Goal: Transaction & Acquisition: Book appointment/travel/reservation

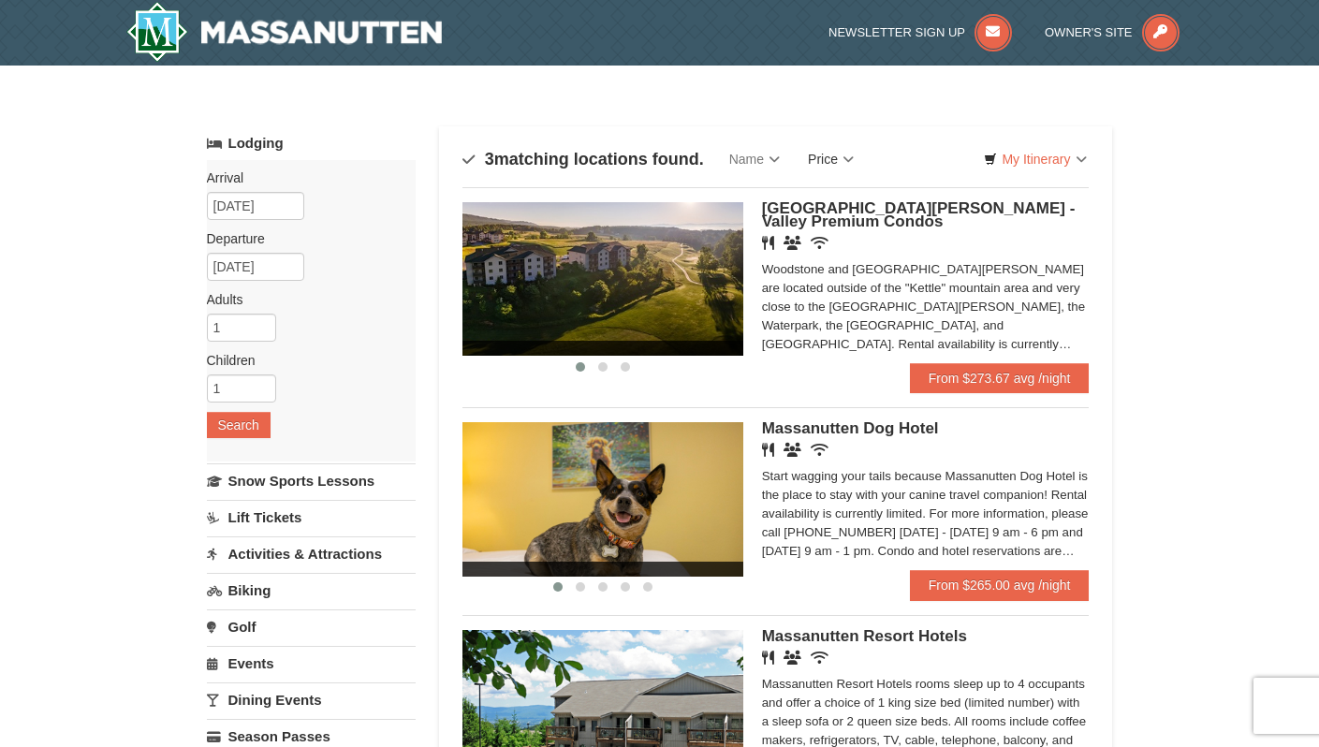
click at [842, 146] on link "Price" at bounding box center [831, 158] width 74 height 37
click at [850, 197] on link "Price (Low to High)" at bounding box center [870, 197] width 150 height 24
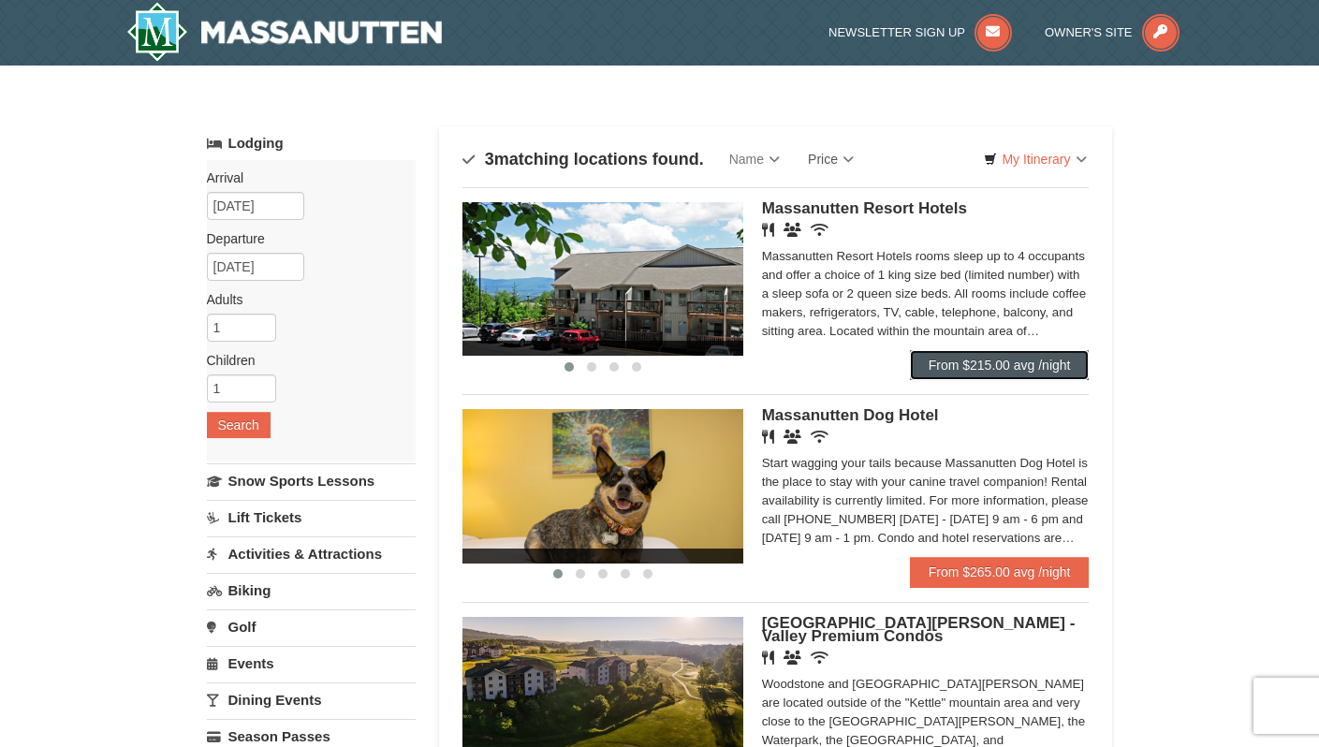
click at [979, 373] on link "From $215.00 avg /night" at bounding box center [1000, 365] width 180 height 30
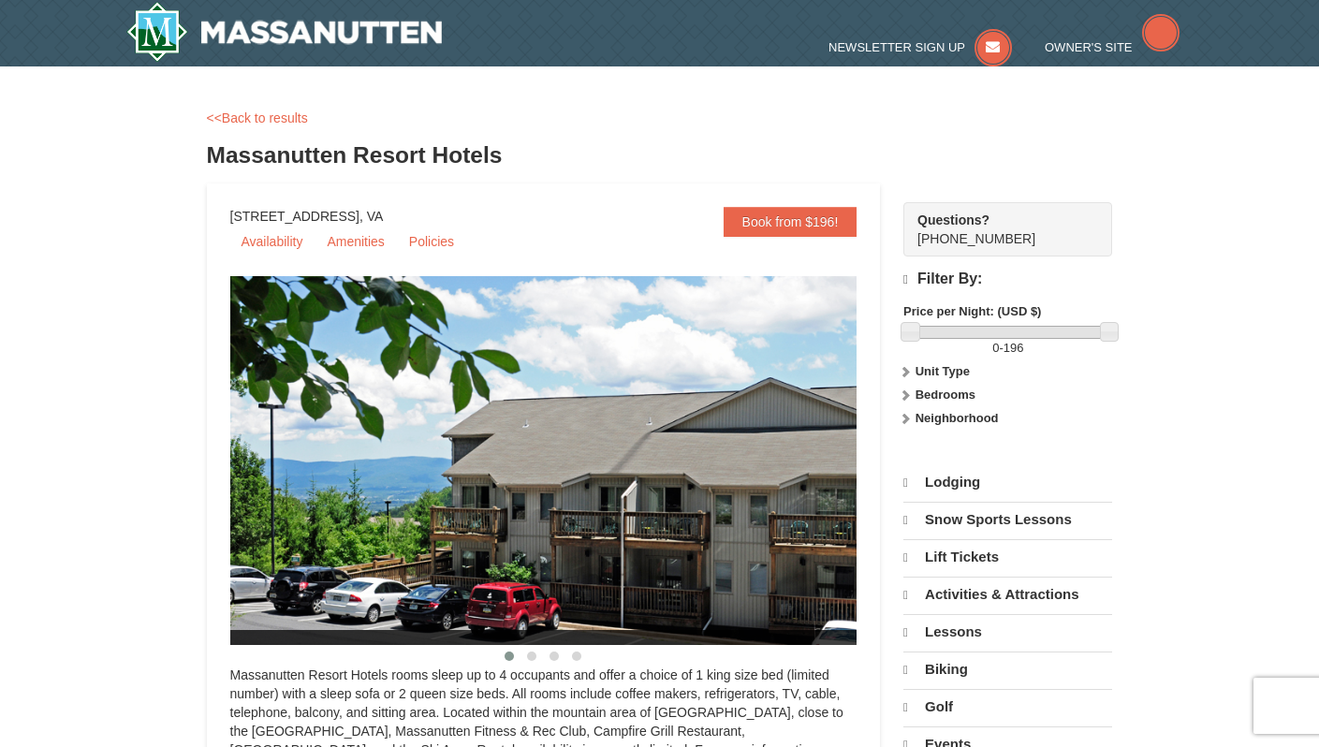
select select "10"
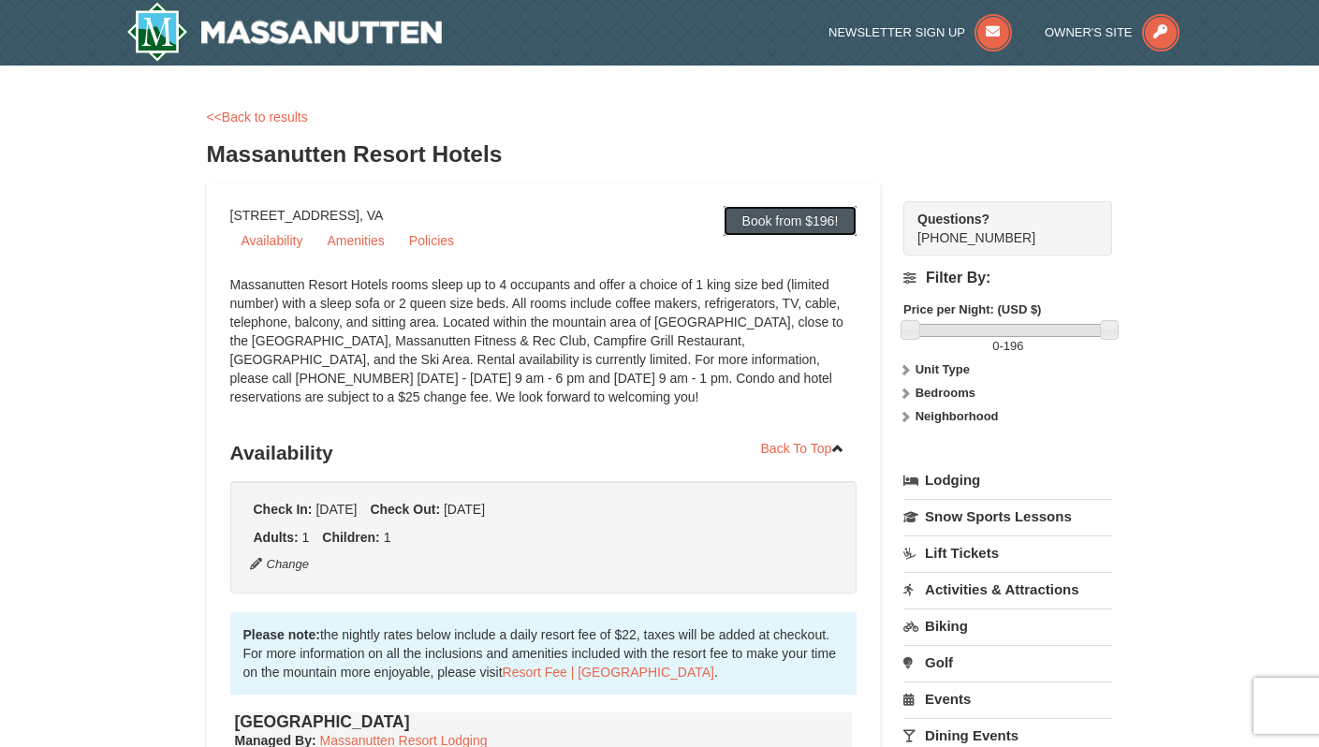
click at [837, 226] on link "Book from $196!" at bounding box center [791, 221] width 134 height 30
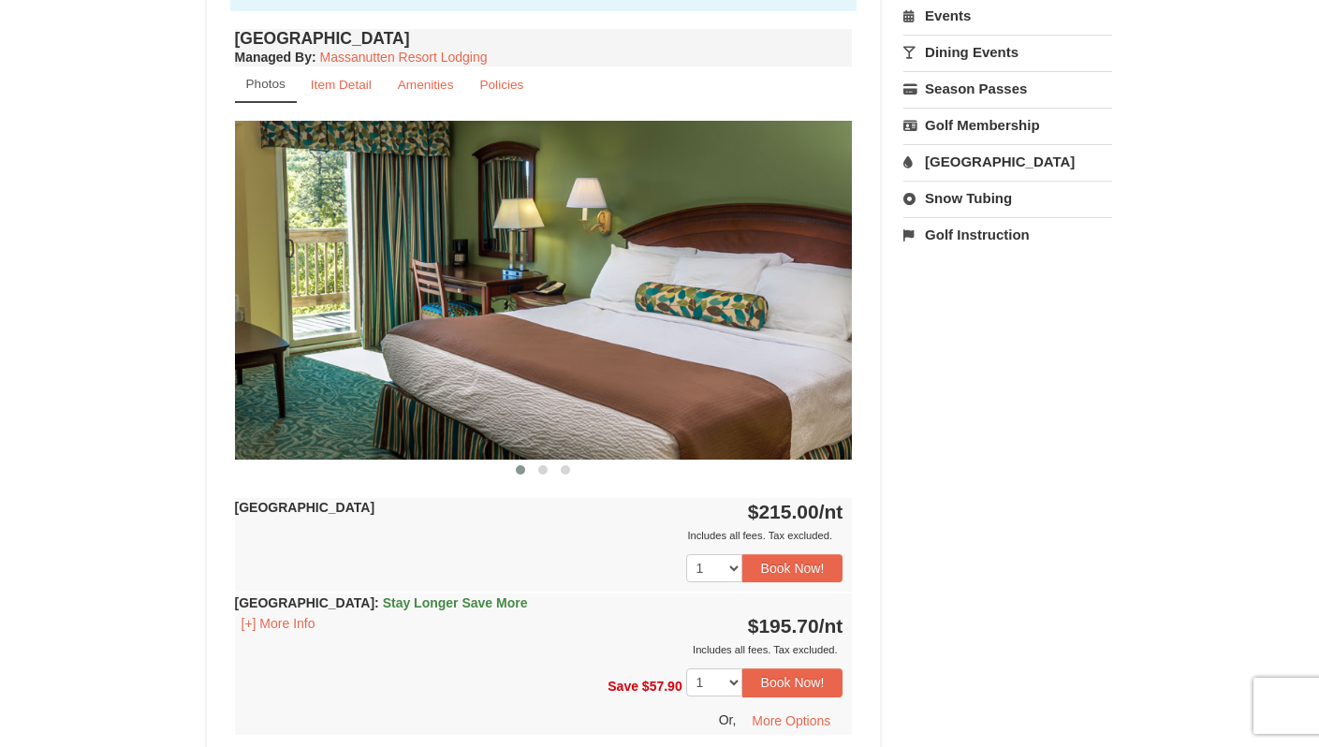
scroll to position [807, 0]
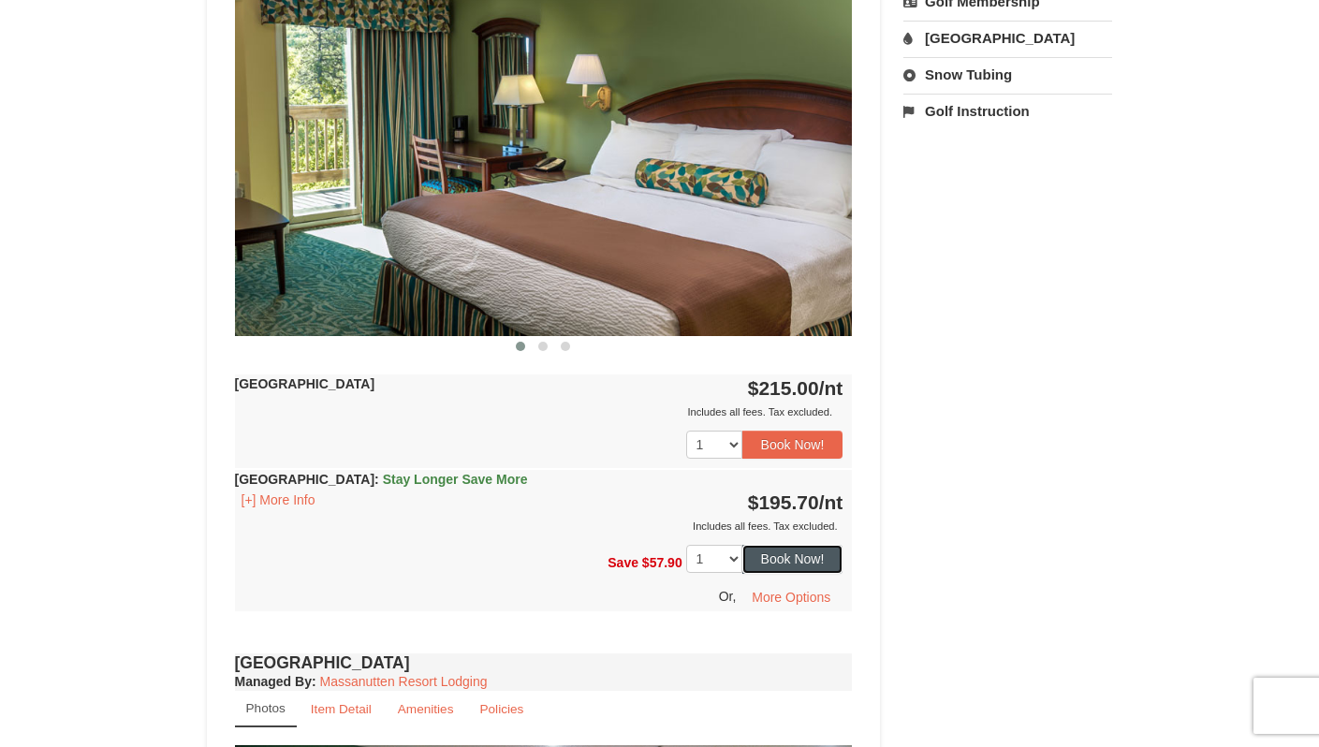
drag, startPoint x: 810, startPoint y: 557, endPoint x: 965, endPoint y: 602, distance: 161.8
click at [965, 602] on div "Book from $196! 1822 Resort Drive, Massanutten, VA Availability Amenities Polic…" at bounding box center [660, 563] width 906 height 2377
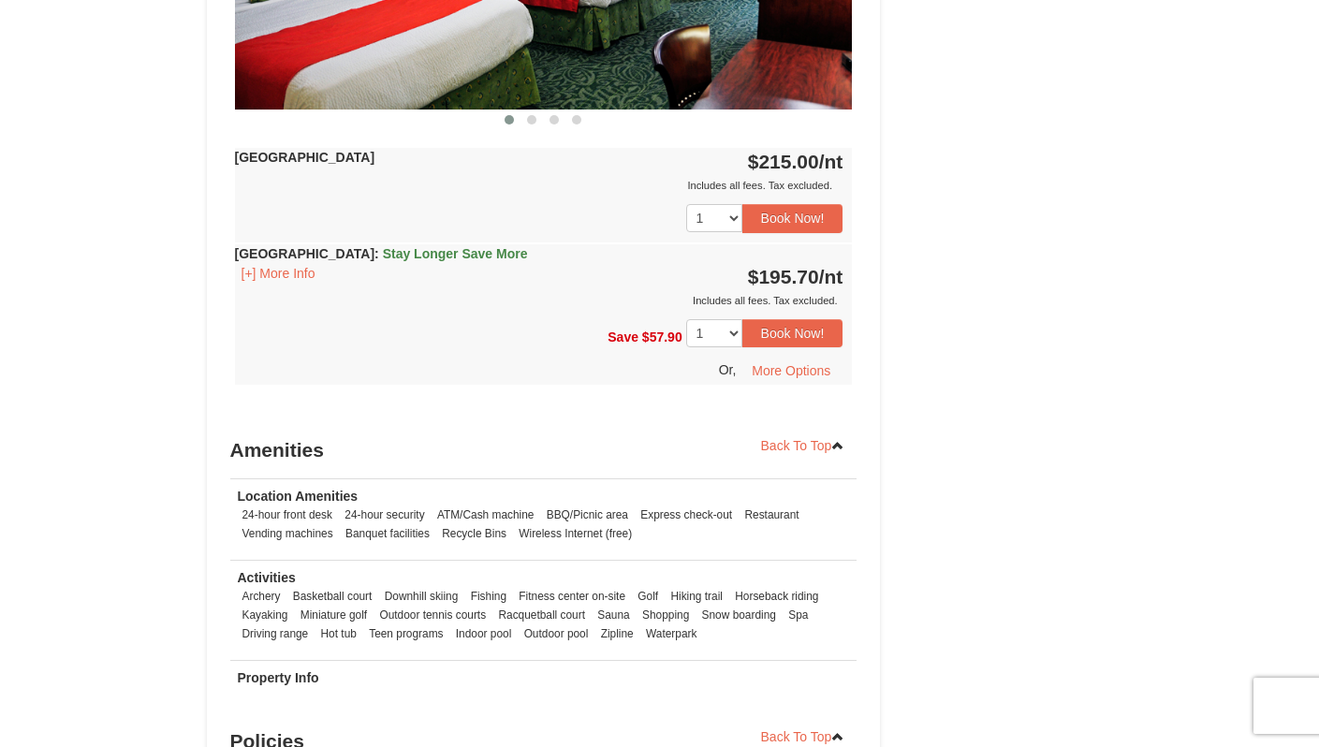
scroll to position [1799, 0]
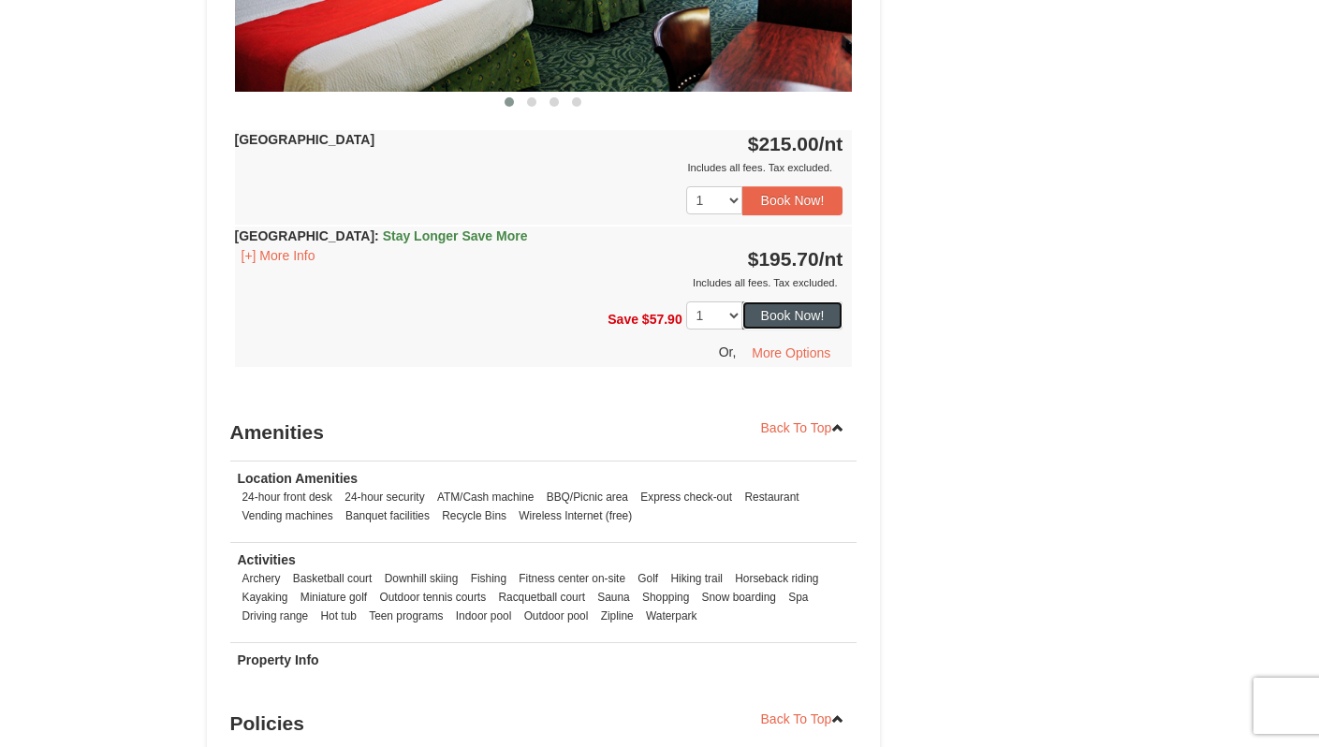
click at [797, 318] on button "Book Now!" at bounding box center [793, 316] width 101 height 28
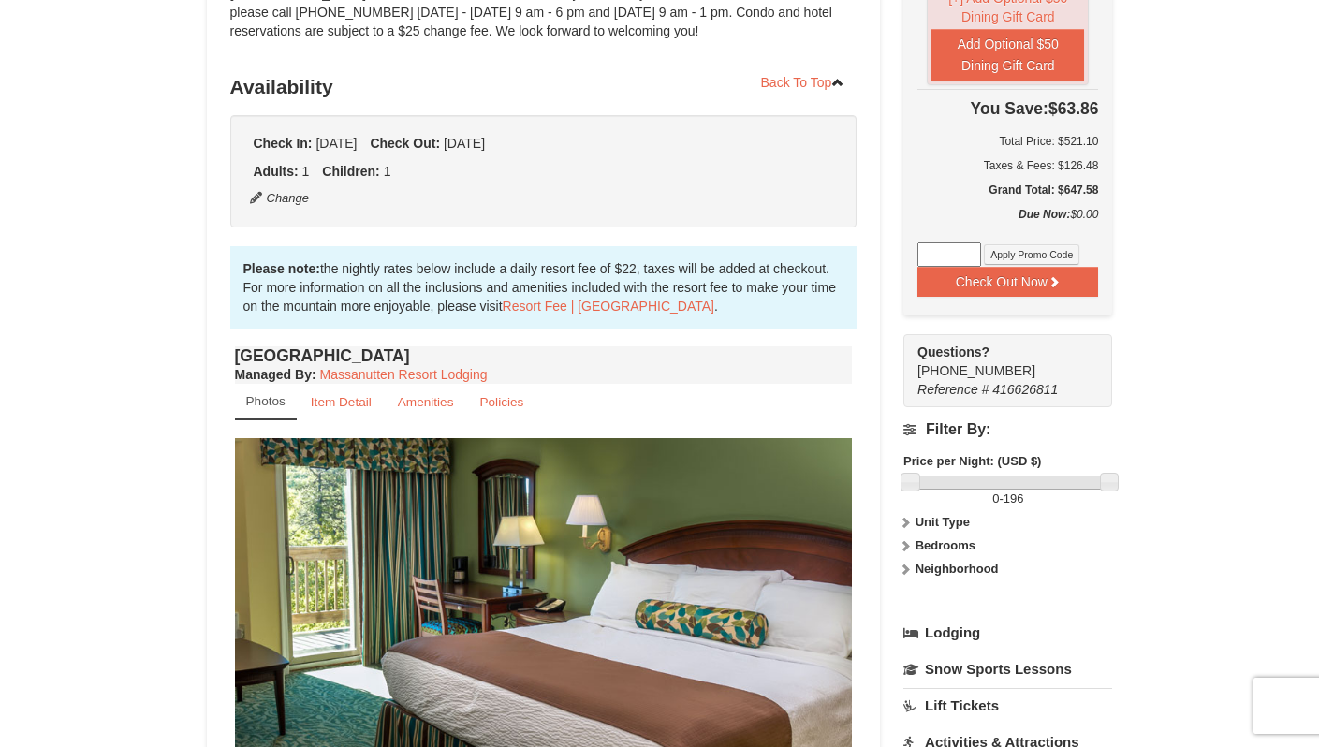
scroll to position [0, 0]
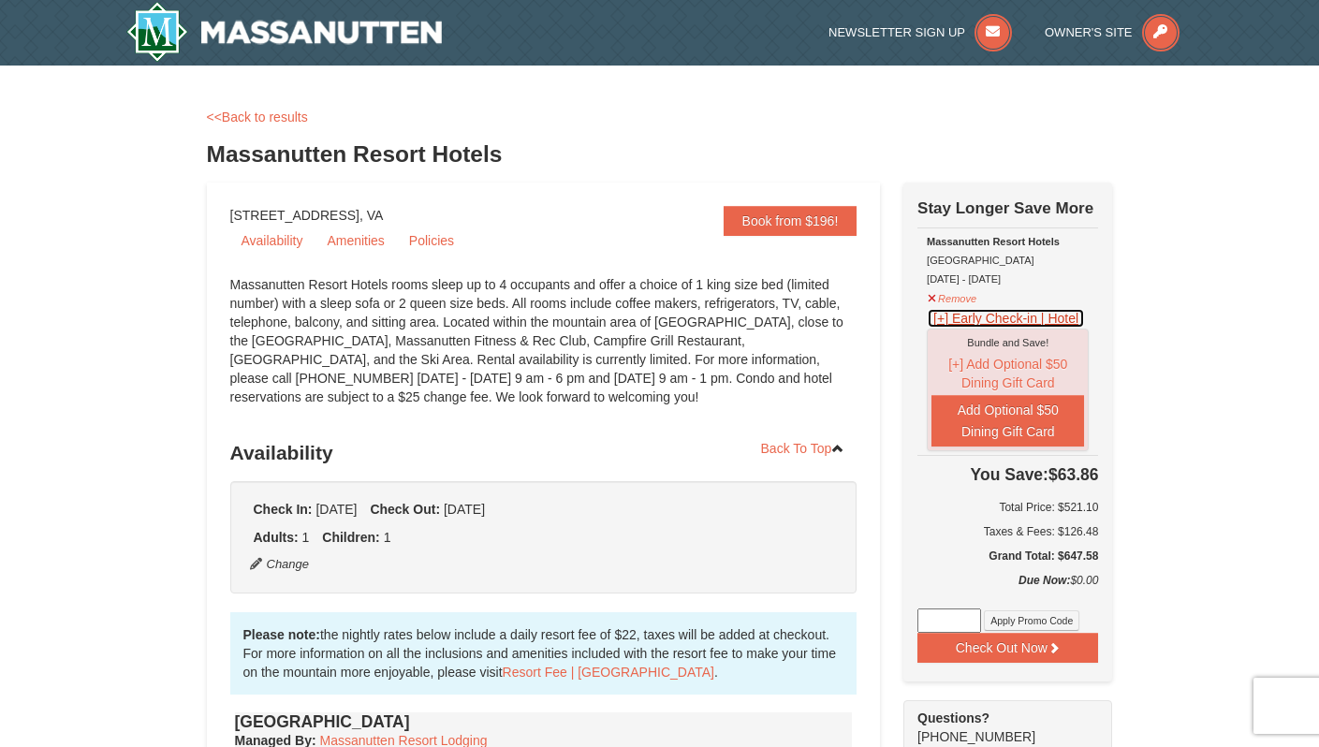
click at [1004, 321] on button "[+] Early Check-in | Hotel" at bounding box center [1006, 318] width 158 height 21
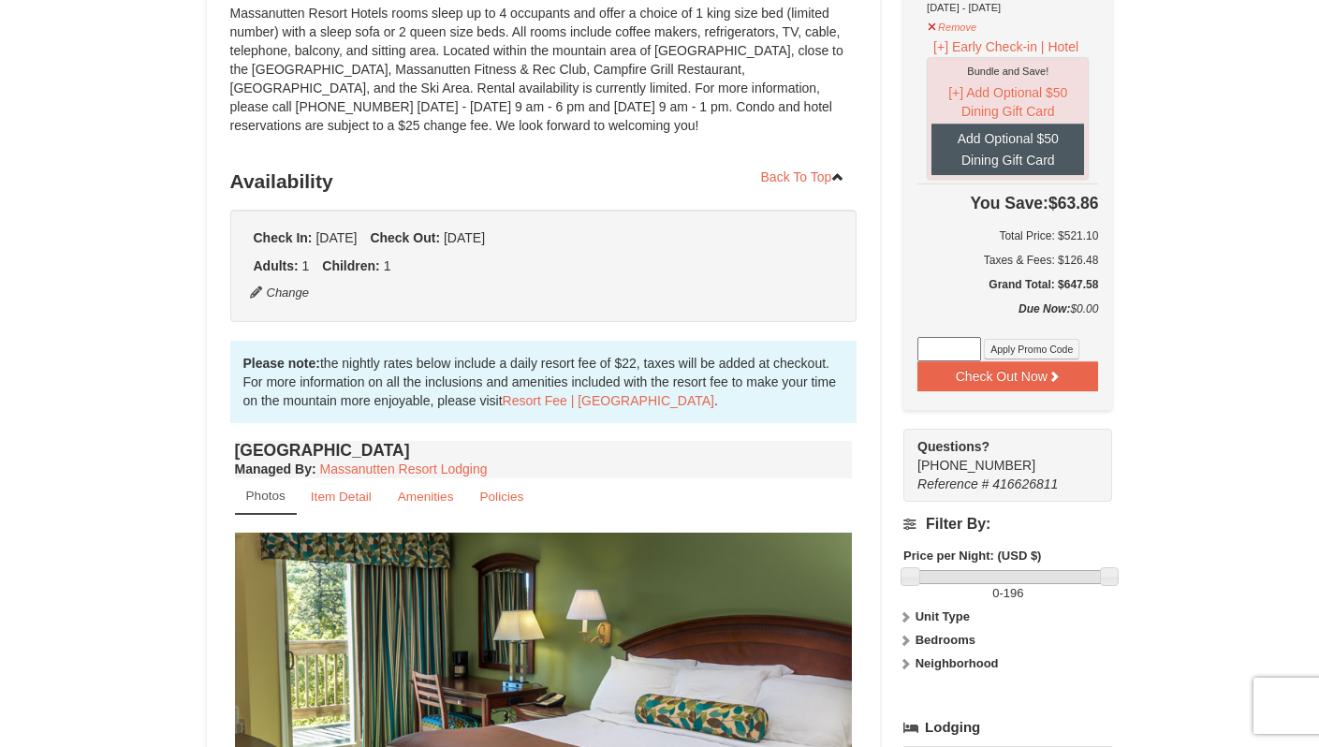
scroll to position [298, 0]
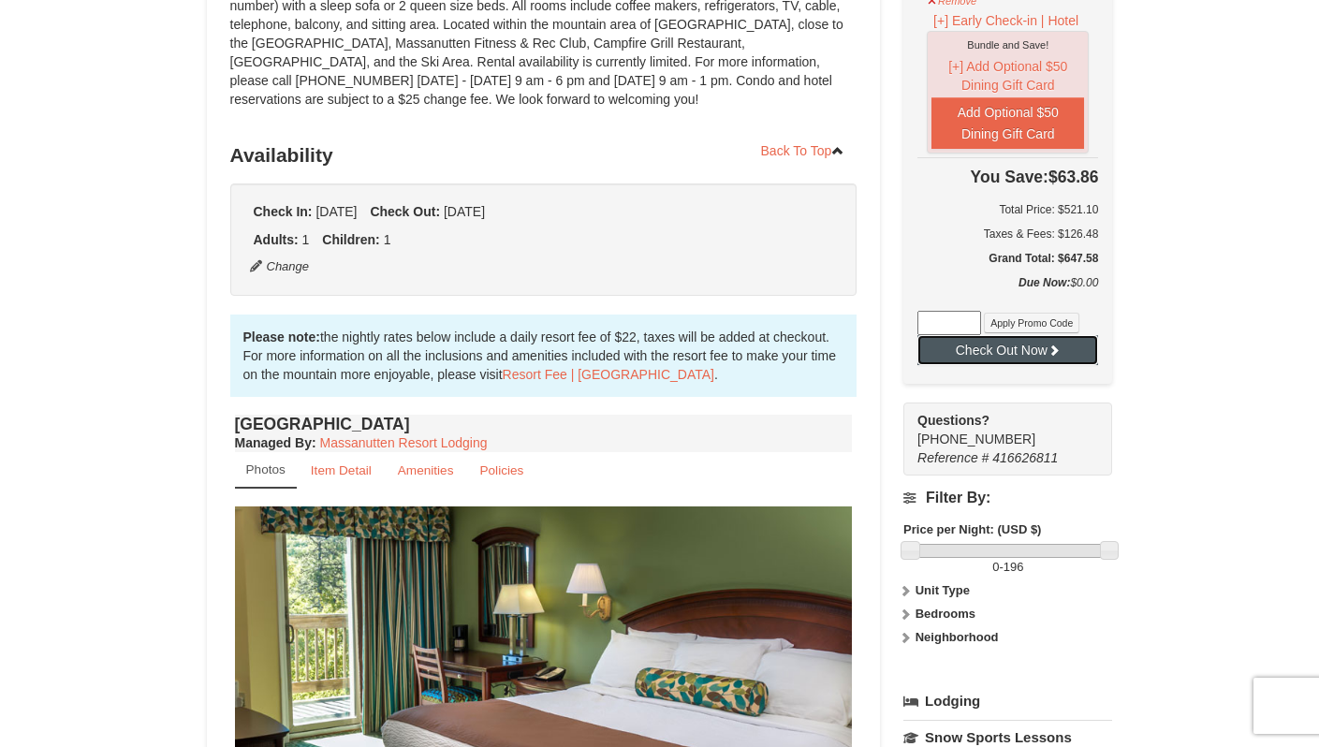
click at [1021, 357] on button "Check Out Now" at bounding box center [1008, 350] width 181 height 30
